Goal: Task Accomplishment & Management: Manage account settings

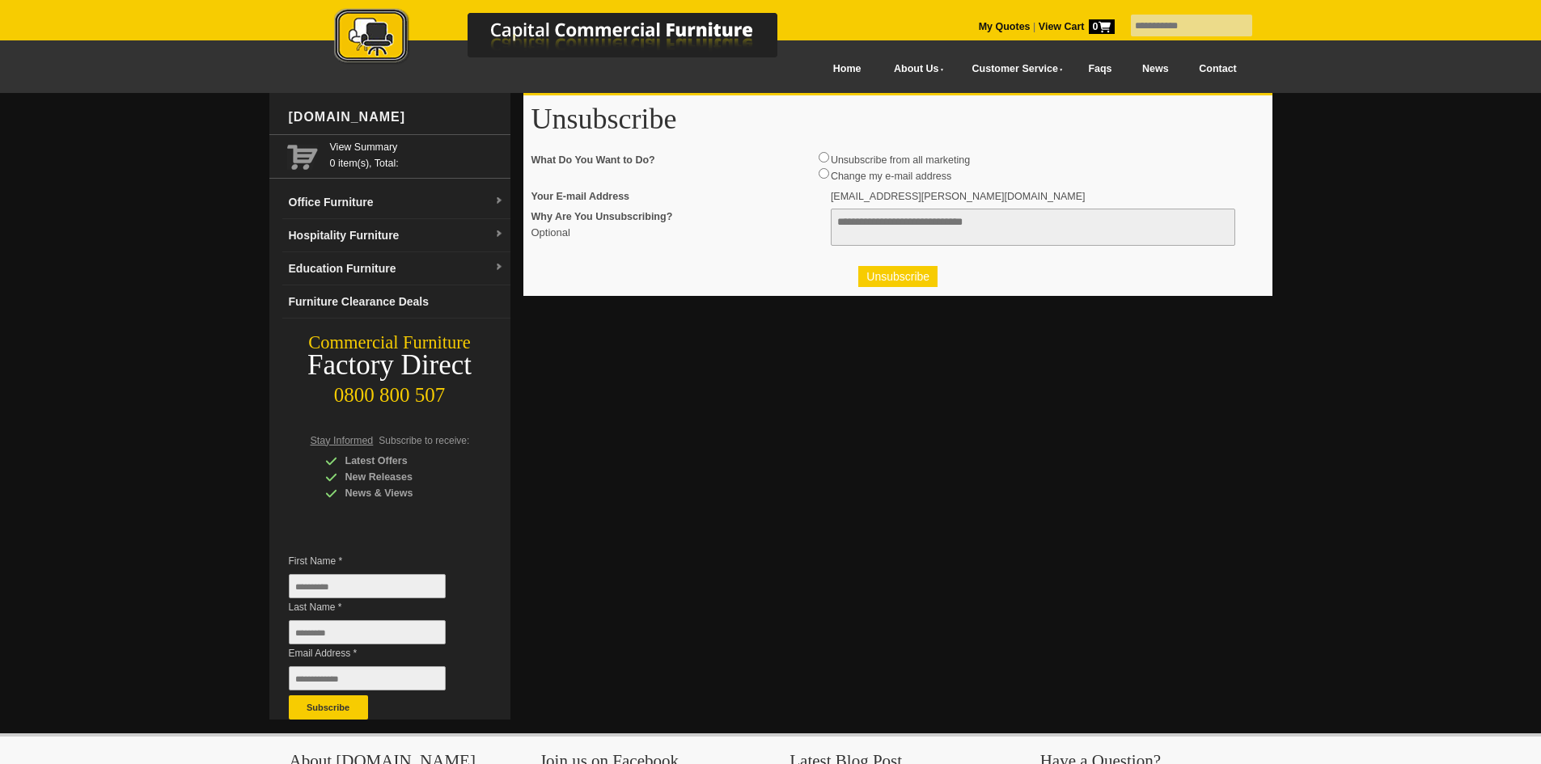
click at [914, 275] on button "Unsubscribe" at bounding box center [897, 276] width 79 height 21
click at [902, 273] on button "Unsubscribe" at bounding box center [897, 276] width 79 height 21
